Goal: Information Seeking & Learning: Learn about a topic

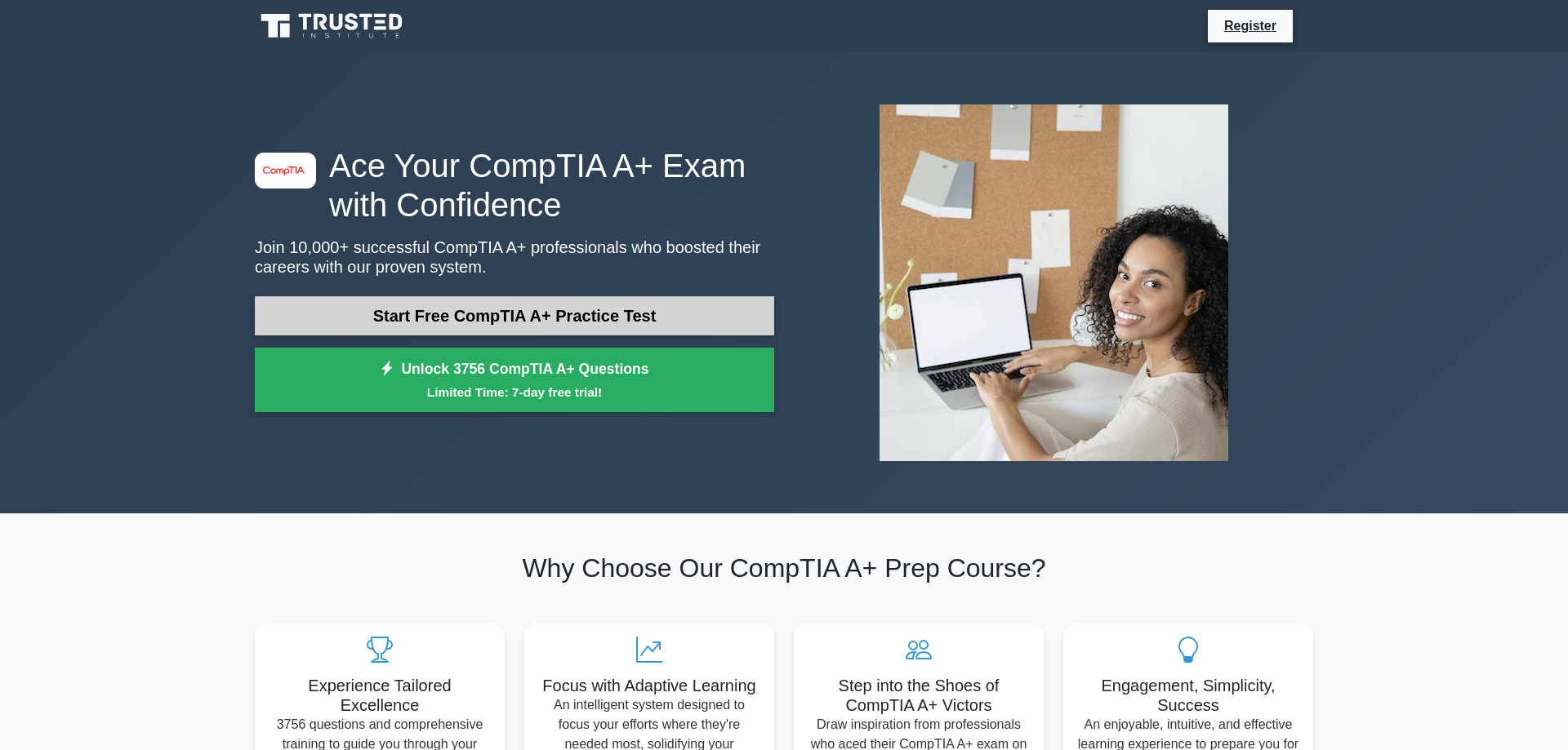
click at [504, 317] on link "Start Free CompTIA A+ Practice Test" at bounding box center [514, 316] width 519 height 39
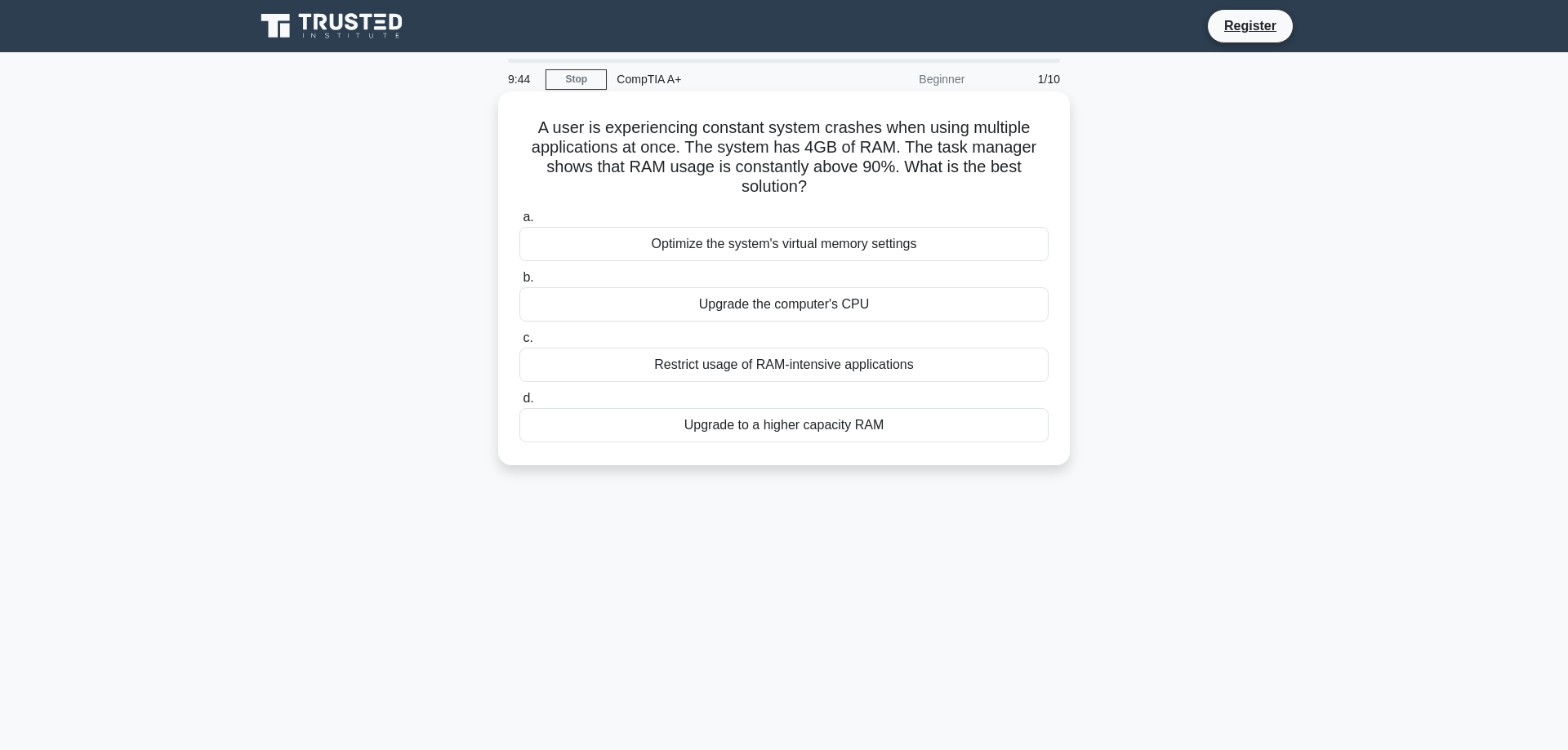
click at [742, 419] on div "Upgrade to a higher capacity RAM" at bounding box center [784, 425] width 529 height 35
click at [519, 404] on input "d. Upgrade to a higher capacity RAM" at bounding box center [519, 398] width 0 height 11
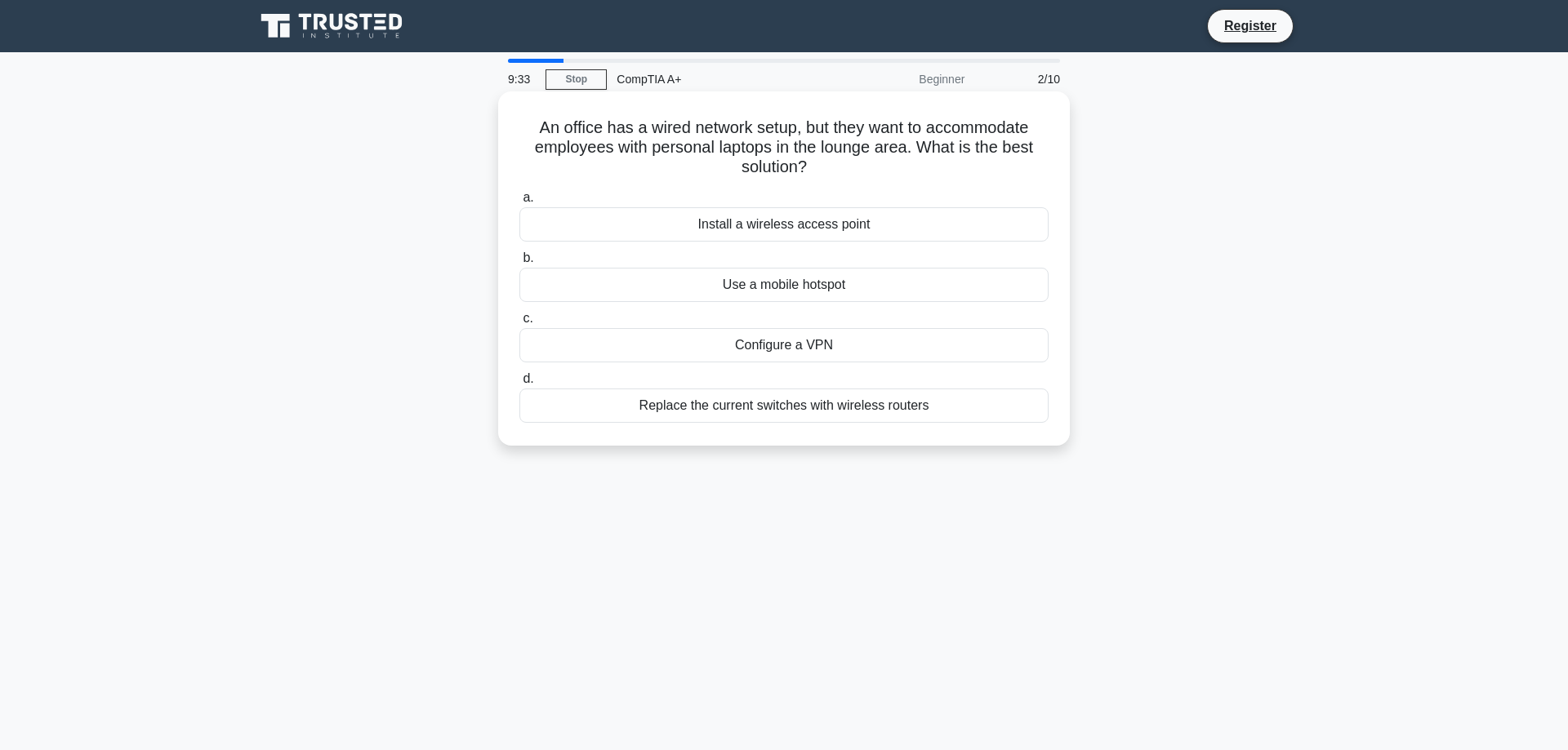
click at [720, 223] on div "Install a wireless access point" at bounding box center [784, 224] width 529 height 35
click at [519, 203] on input "a. Install a wireless access point" at bounding box center [519, 198] width 0 height 11
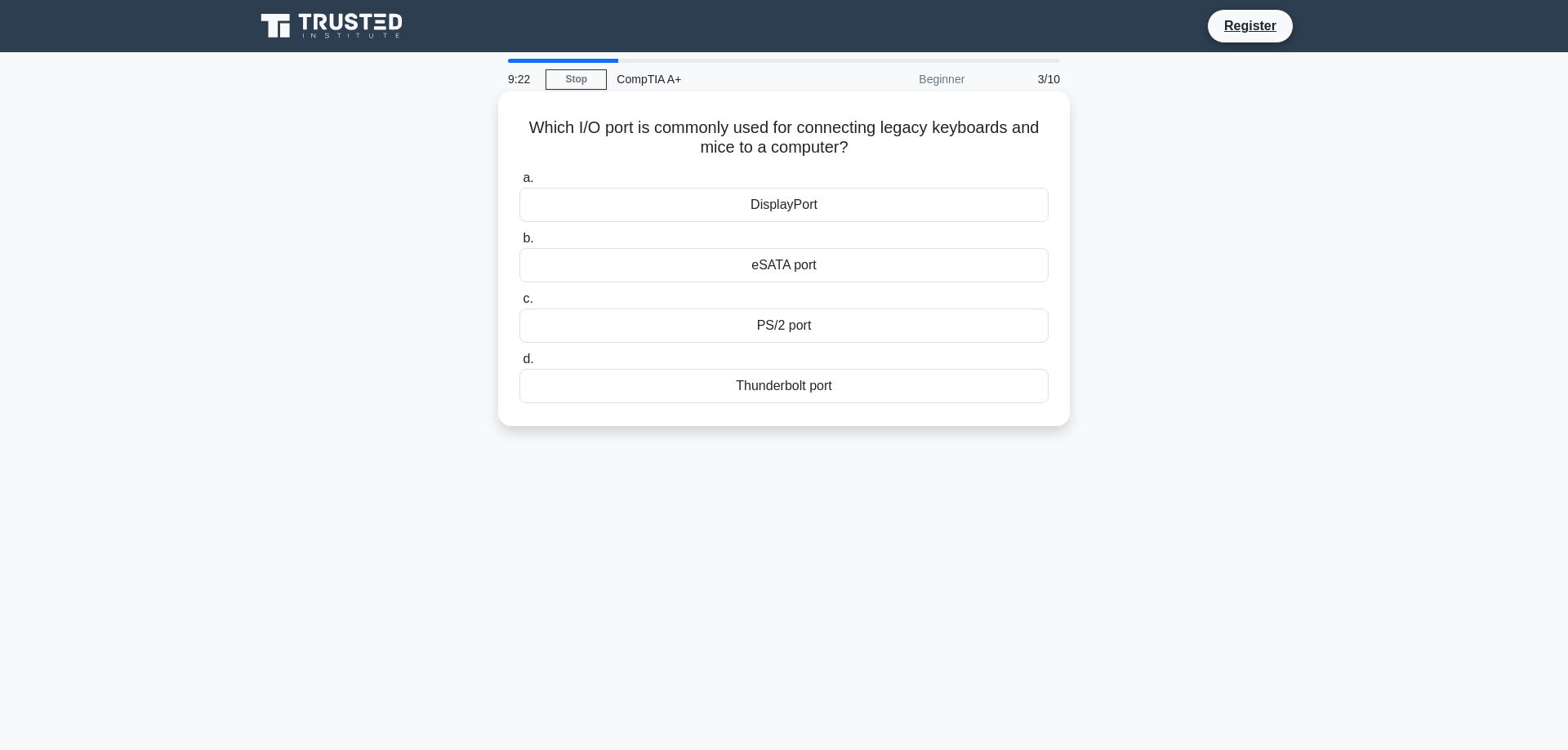
click at [775, 328] on div "PS/2 port" at bounding box center [784, 326] width 529 height 35
click at [519, 304] on input "c. PS/2 port" at bounding box center [519, 299] width 0 height 11
click at [803, 333] on div "Turn off display" at bounding box center [784, 326] width 529 height 35
click at [519, 304] on input "c. Turn off display" at bounding box center [519, 299] width 0 height 11
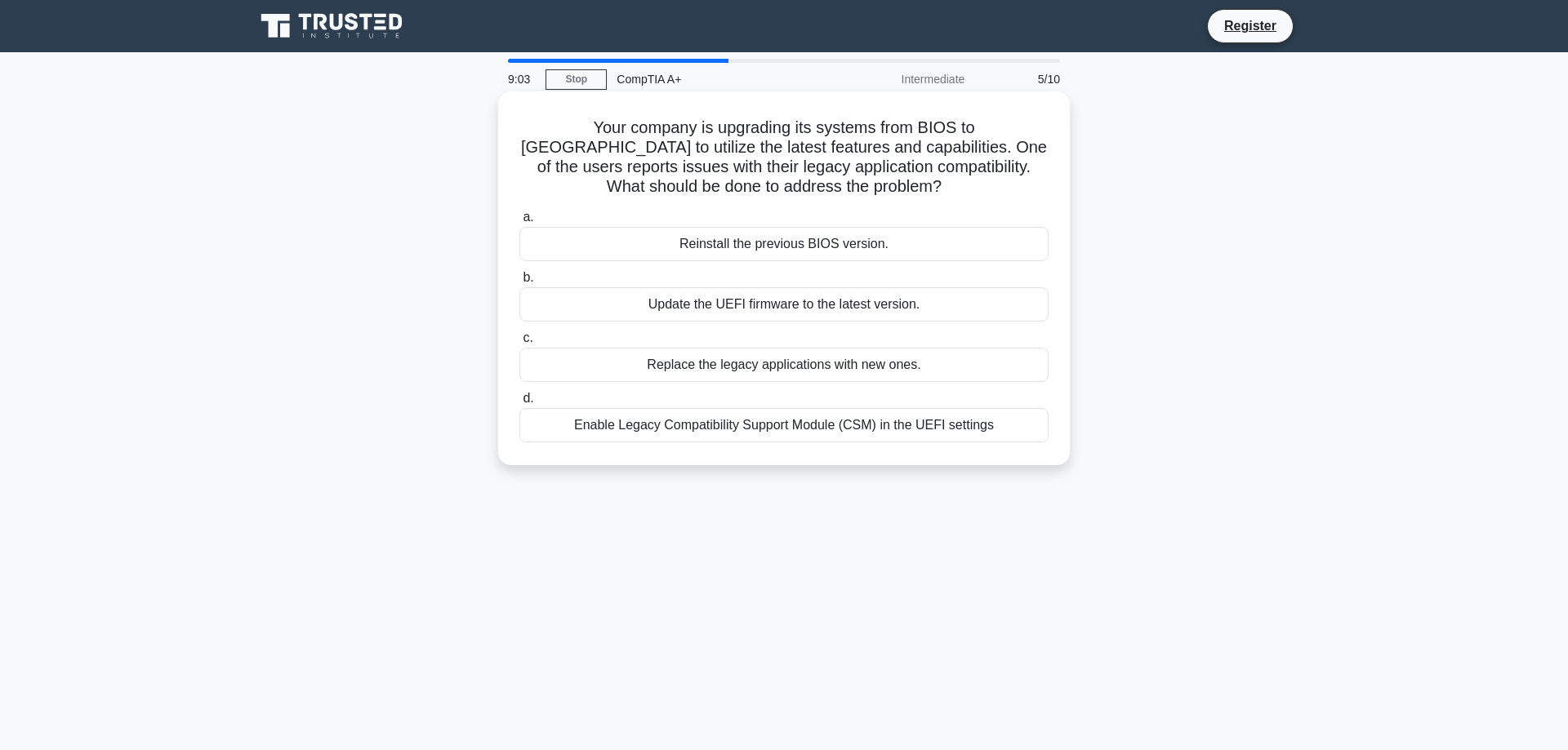
click at [723, 429] on div "Enable Legacy Compatibility Support Module (CSM) in the UEFI settings" at bounding box center [784, 425] width 529 height 35
click at [519, 404] on input "d. Enable Legacy Compatibility Support Module (CSM) in the UEFI settings" at bounding box center [519, 398] width 0 height 11
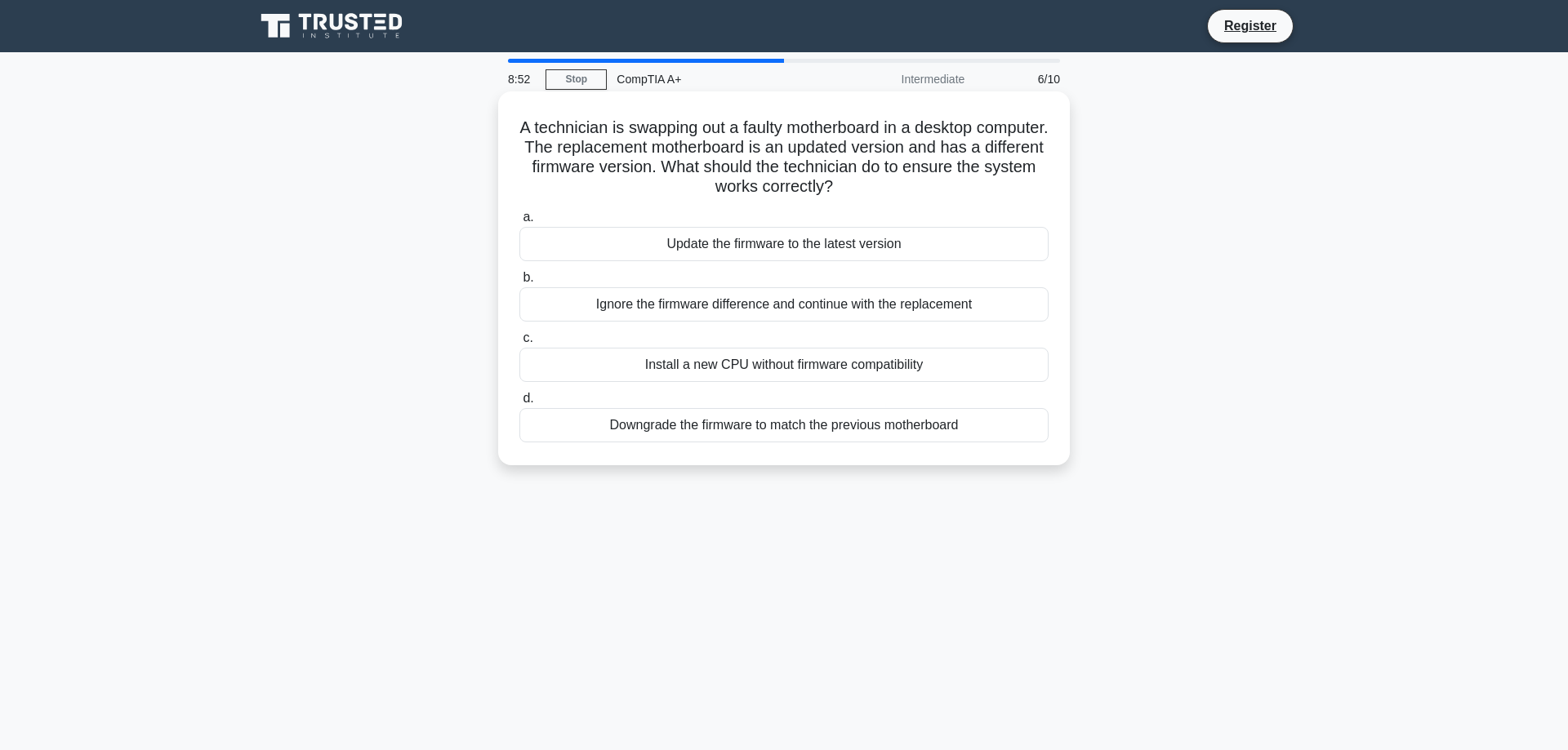
click at [724, 255] on div "Update the firmware to the latest version" at bounding box center [784, 244] width 529 height 35
click at [519, 223] on input "a. Update the firmware to the latest version" at bounding box center [519, 217] width 0 height 11
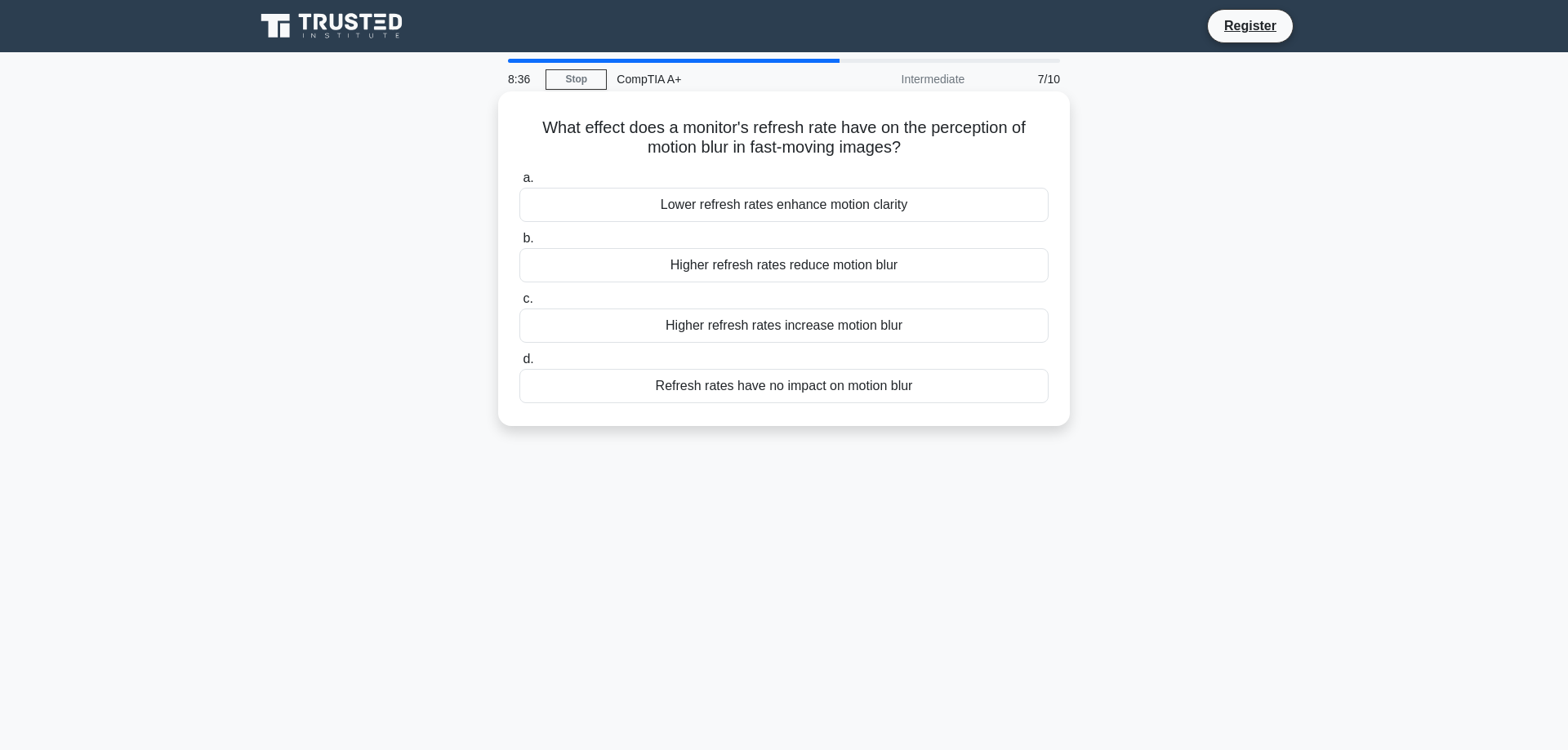
click at [748, 388] on div "Refresh rates have no impact on motion blur" at bounding box center [784, 386] width 529 height 35
click at [519, 365] on input "d. Refresh rates have no impact on motion blur" at bounding box center [519, 359] width 0 height 11
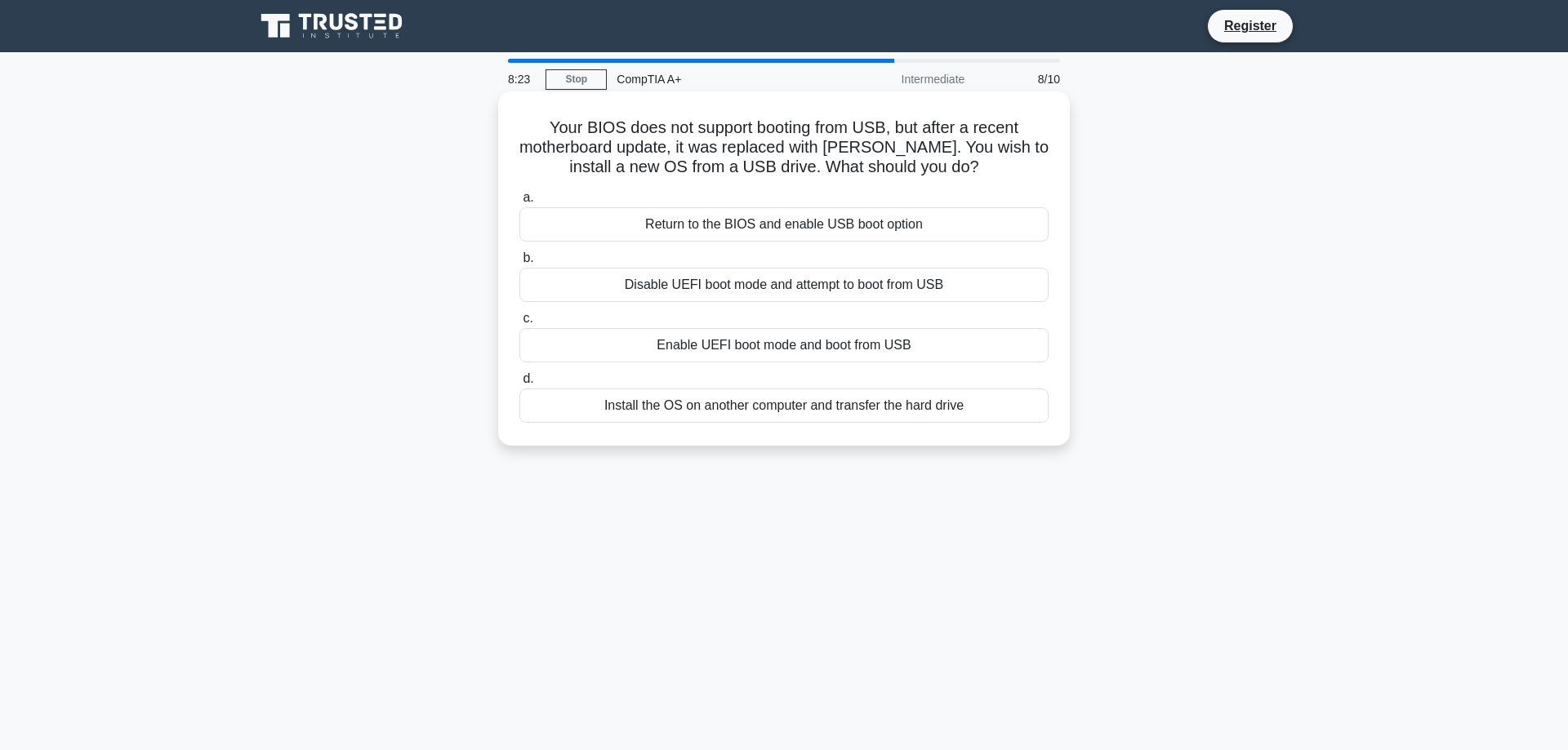
click at [726, 352] on div "Enable UEFI boot mode and boot from USB" at bounding box center [784, 345] width 529 height 35
click at [519, 324] on input "c. Enable UEFI boot mode and boot from USB" at bounding box center [519, 319] width 0 height 11
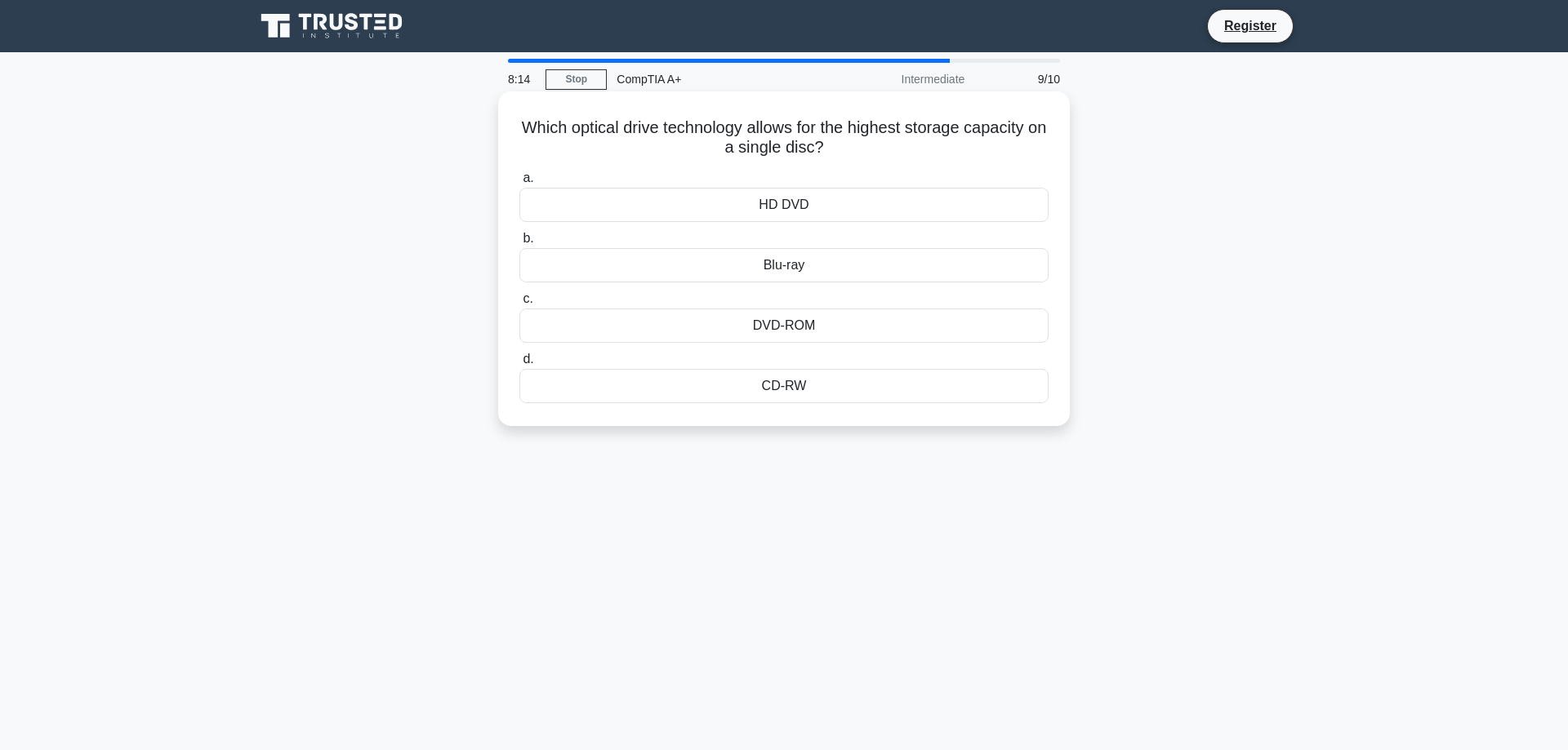
click at [754, 255] on div "Blu-ray" at bounding box center [784, 266] width 529 height 35
click at [519, 244] on input "b. Blu-ray" at bounding box center [519, 238] width 0 height 11
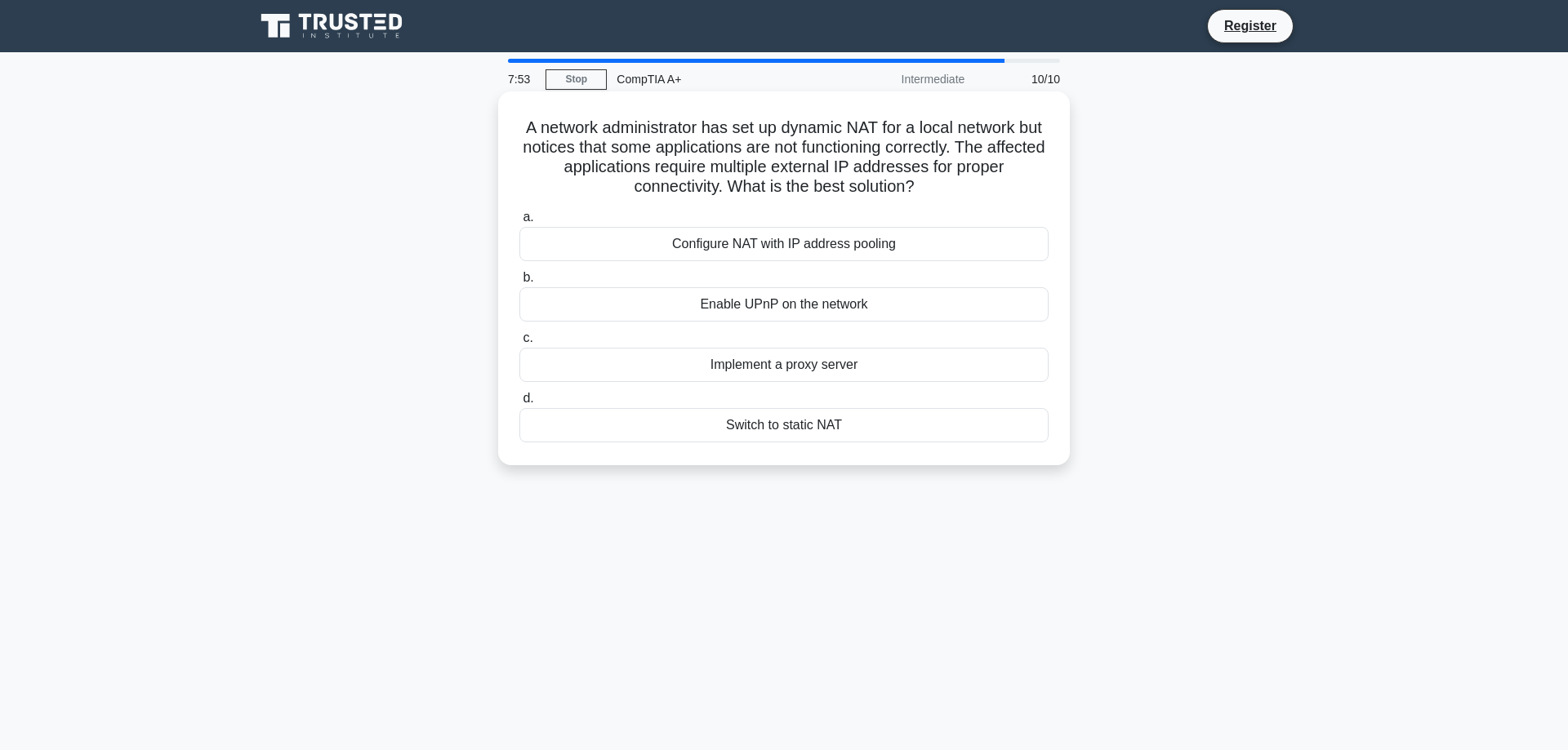
click at [736, 255] on div "Configure NAT with IP address pooling" at bounding box center [784, 244] width 529 height 35
click at [519, 223] on input "a. Configure NAT with IP address pooling" at bounding box center [519, 217] width 0 height 11
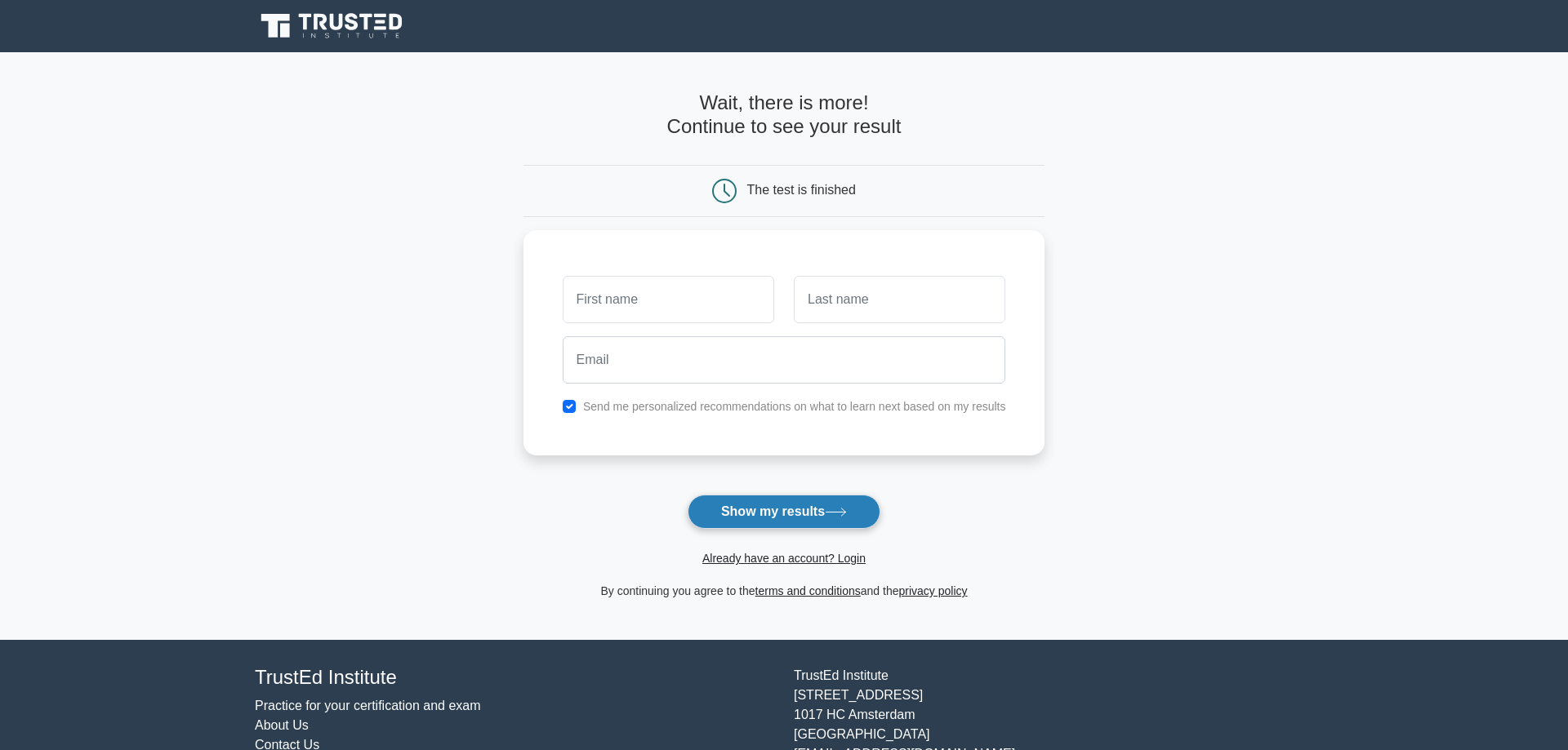
click at [809, 512] on button "Show my results" at bounding box center [784, 512] width 193 height 35
